Goal: Transaction & Acquisition: Book appointment/travel/reservation

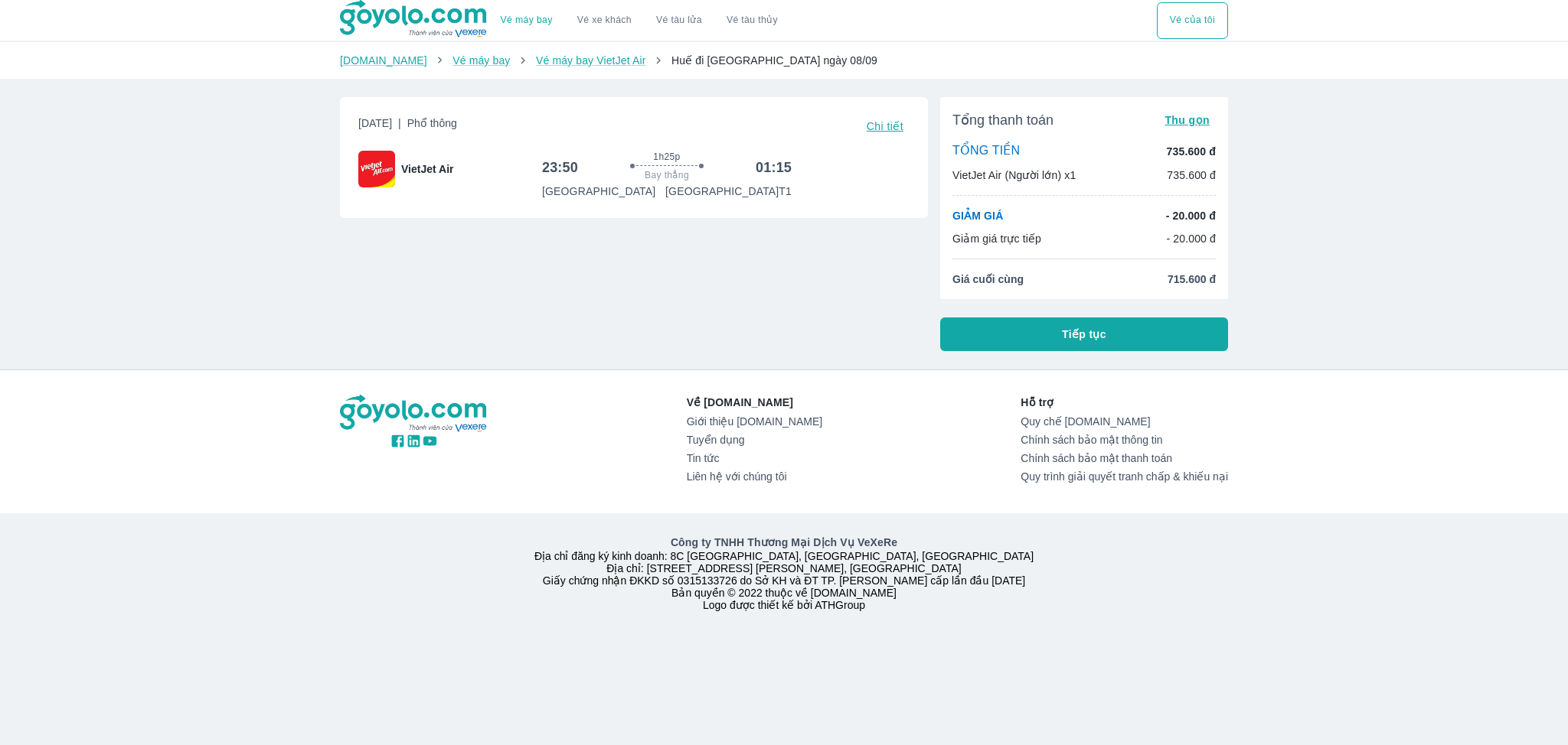
click at [885, 126] on span "Chi tiết" at bounding box center [885, 126] width 37 height 12
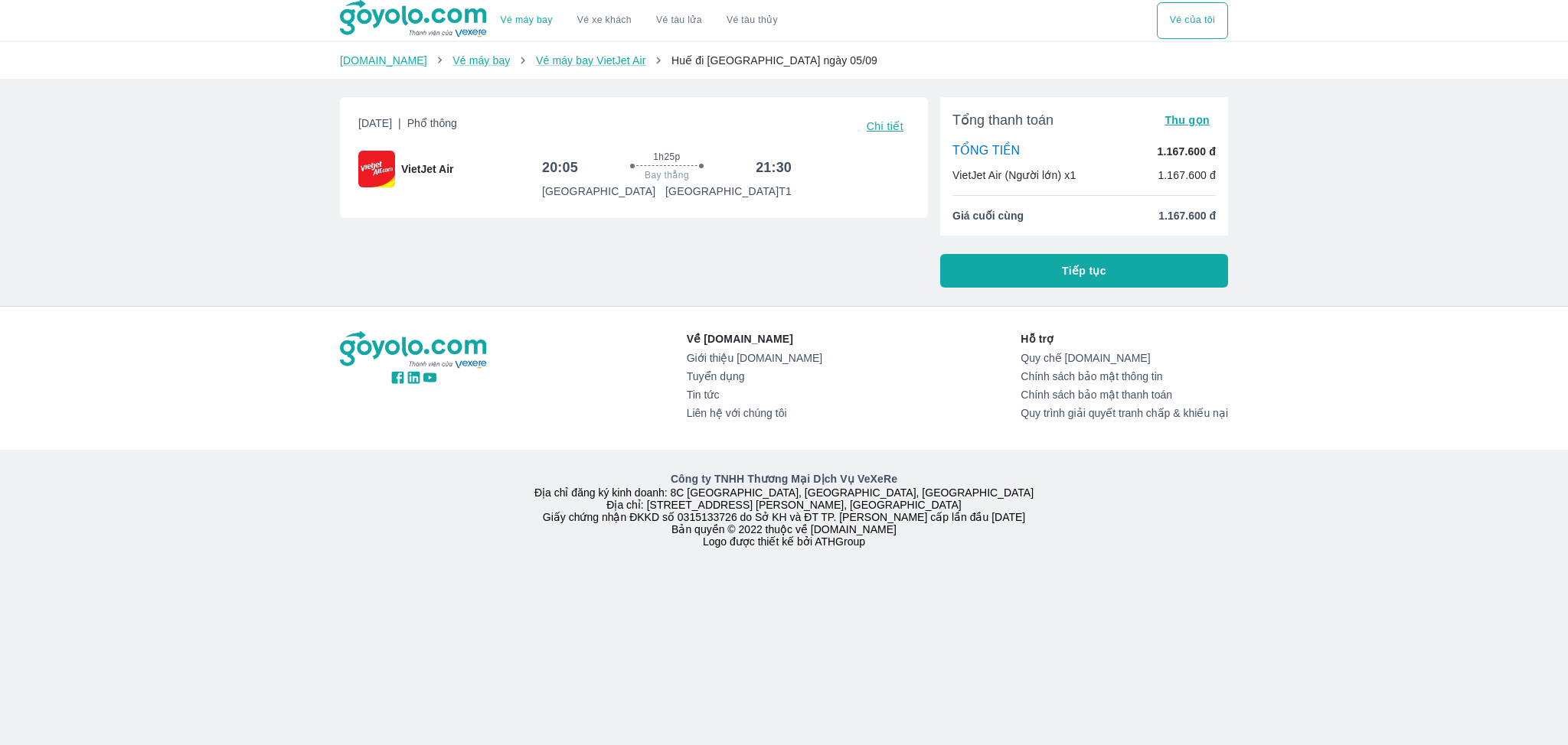
click at [900, 126] on span "Chi tiết" at bounding box center [885, 126] width 37 height 12
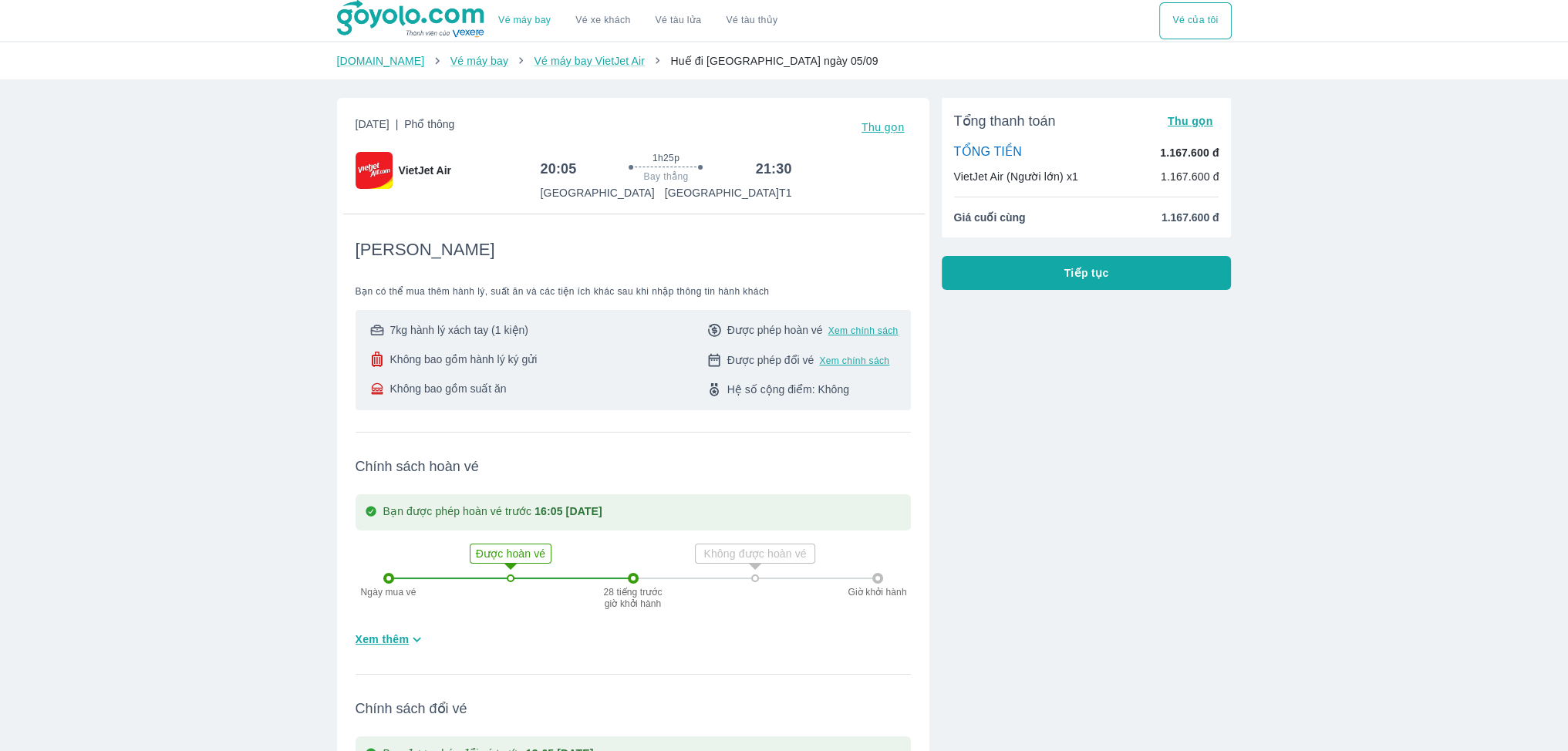
drag, startPoint x: 520, startPoint y: 571, endPoint x: 529, endPoint y: 595, distance: 25.6
click at [529, 595] on div "Ngày mua vé Được hoàn vé 28 tiếng trước giờ khởi hành Không được hoàn vé Giờ kh…" at bounding box center [633, 578] width 499 height 96
click at [519, 578] on icon at bounding box center [510, 566] width 31 height 31
click at [511, 568] on icon at bounding box center [510, 566] width 31 height 31
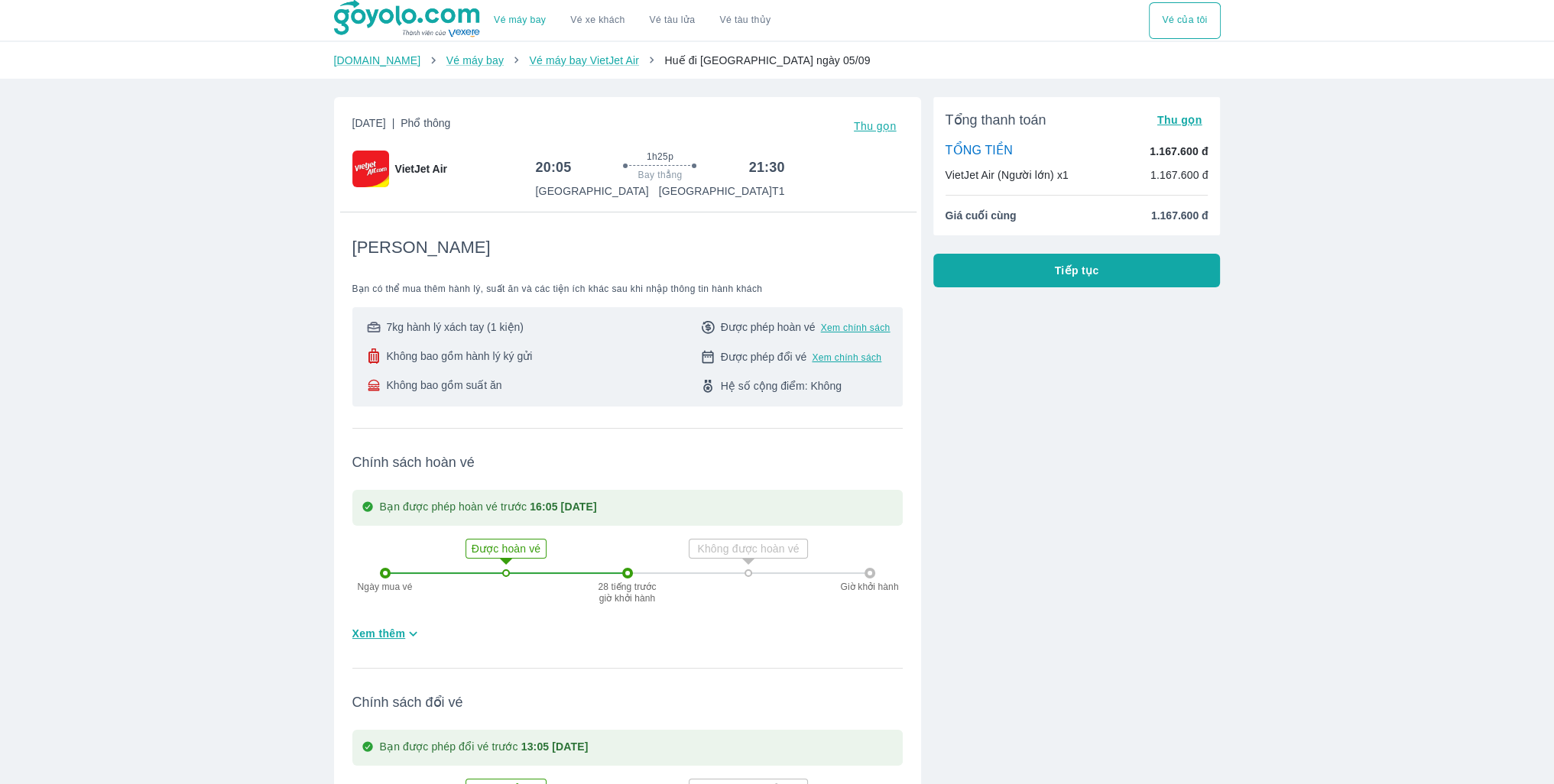
click at [1142, 276] on button "Tiếp tục" at bounding box center [1077, 270] width 288 height 33
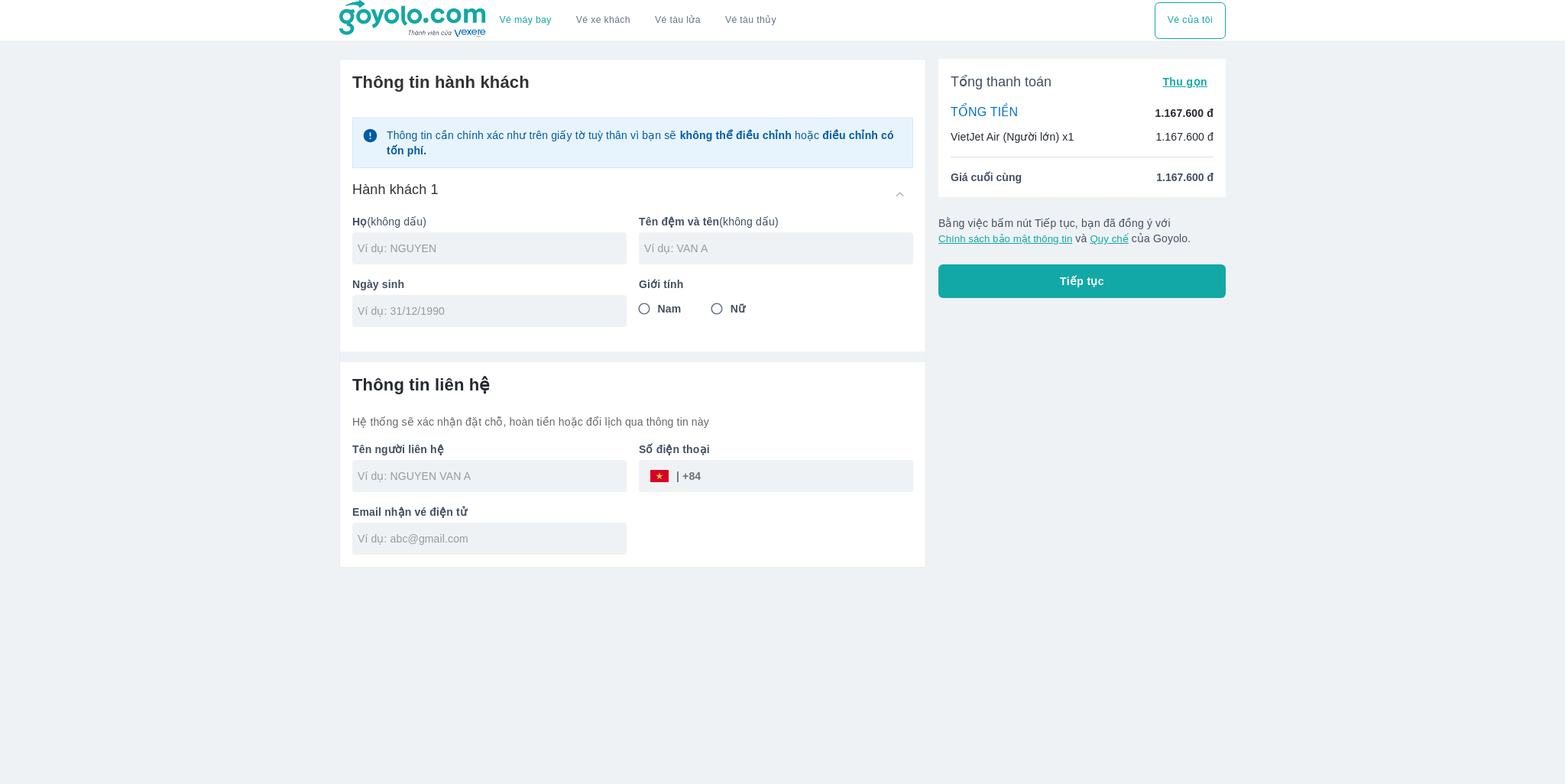
click at [1057, 172] on li "Giá cuối cùng 1.167.600 đ" at bounding box center [1082, 177] width 263 height 15
click at [995, 182] on span "Giá cuối cùng" at bounding box center [985, 177] width 71 height 15
